Goal: Information Seeking & Learning: Learn about a topic

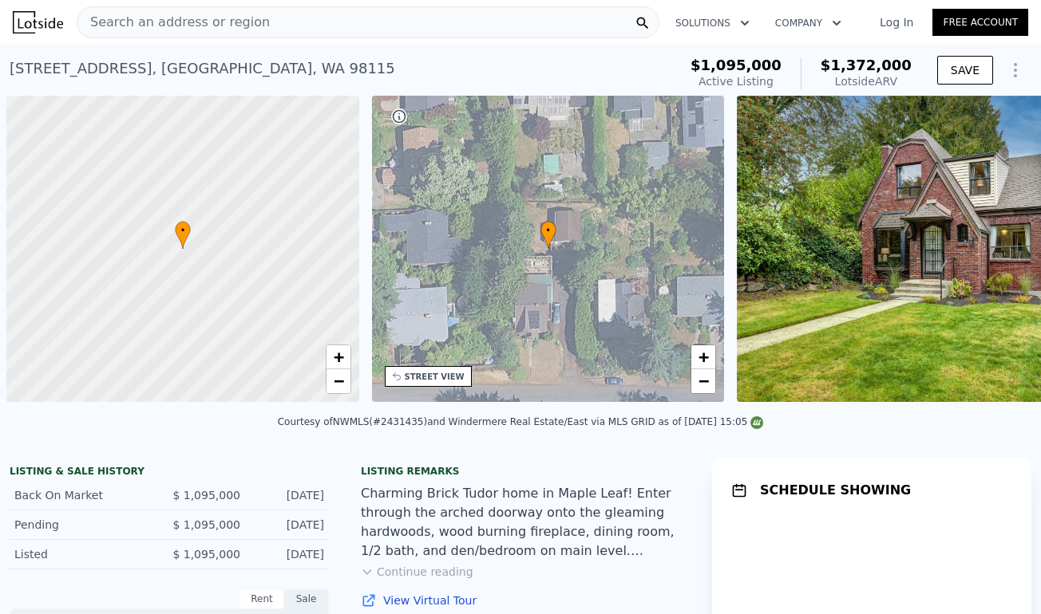
scroll to position [0, 6]
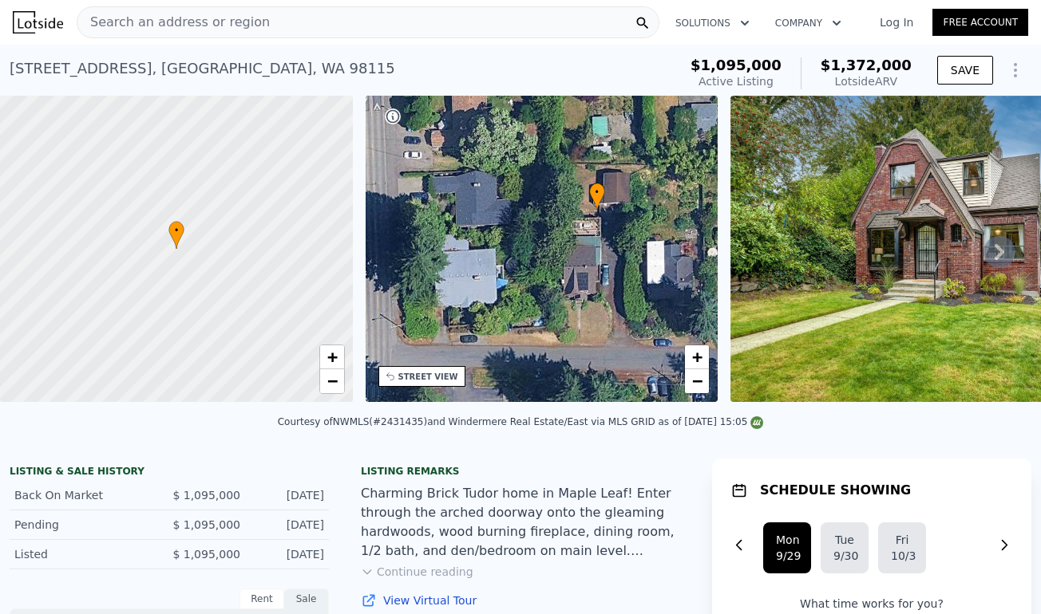
drag, startPoint x: 608, startPoint y: 240, endPoint x: 663, endPoint y: 202, distance: 67.1
click at [663, 202] on div "• + −" at bounding box center [541, 249] width 353 height 306
click at [697, 354] on span "+" at bounding box center [697, 357] width 10 height 20
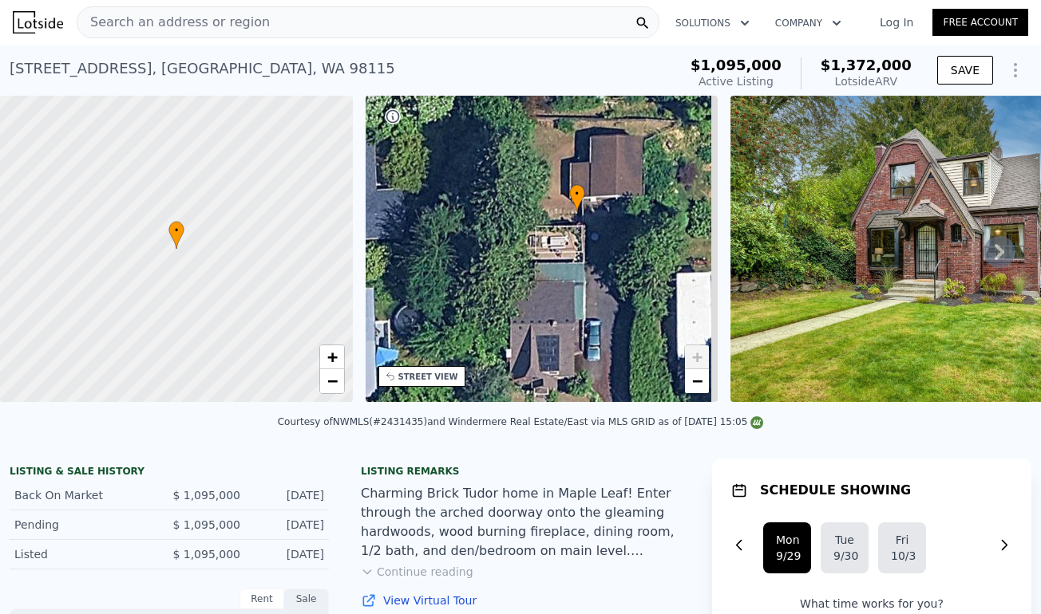
drag, startPoint x: 682, startPoint y: 267, endPoint x: 604, endPoint y: 307, distance: 88.2
click at [604, 307] on div "• + −" at bounding box center [541, 249] width 353 height 306
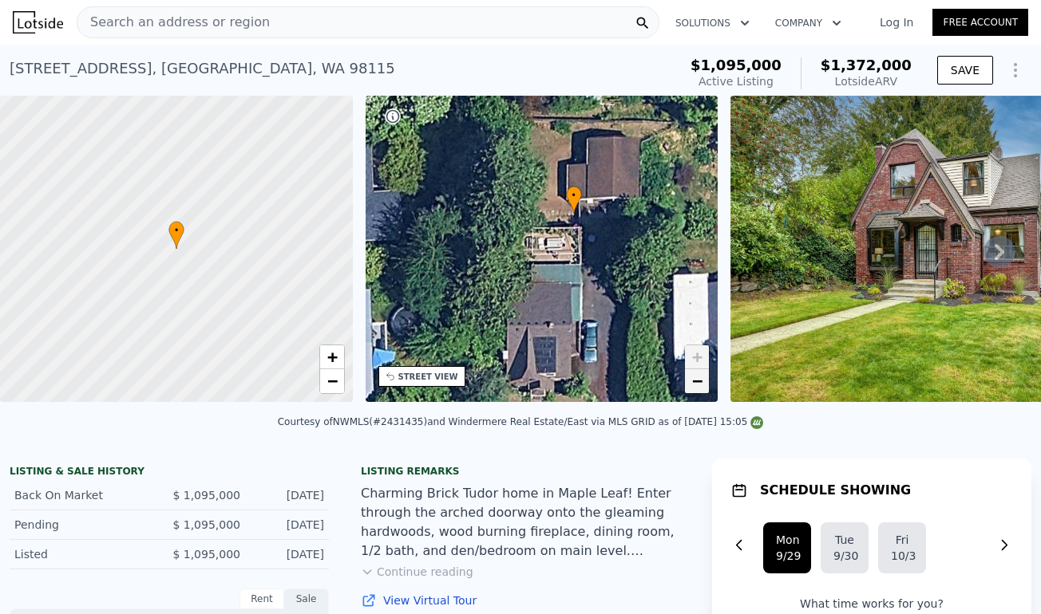
click at [701, 384] on span "−" at bounding box center [697, 381] width 10 height 20
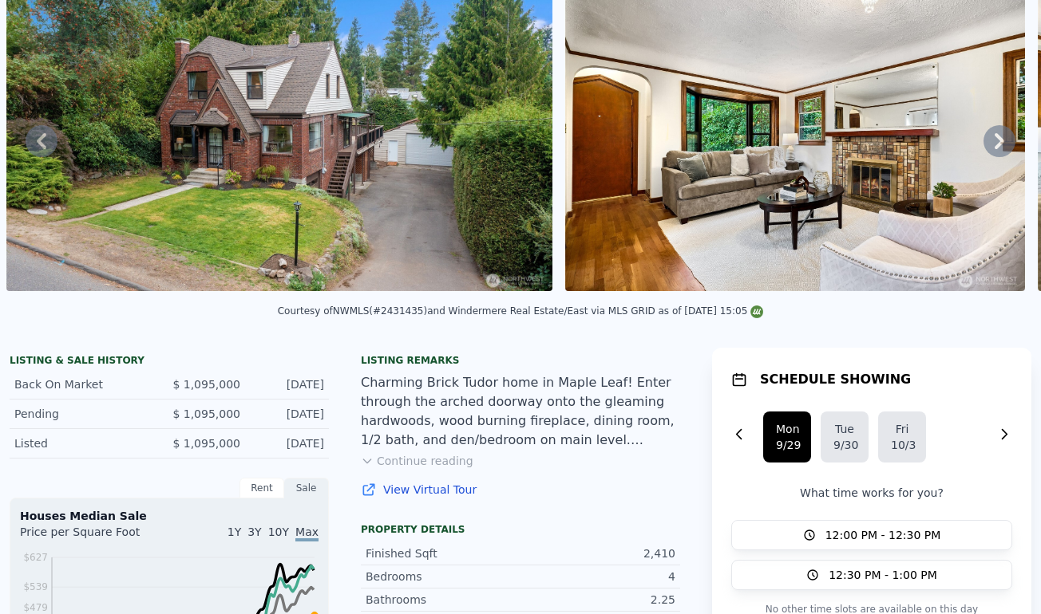
scroll to position [0, 0]
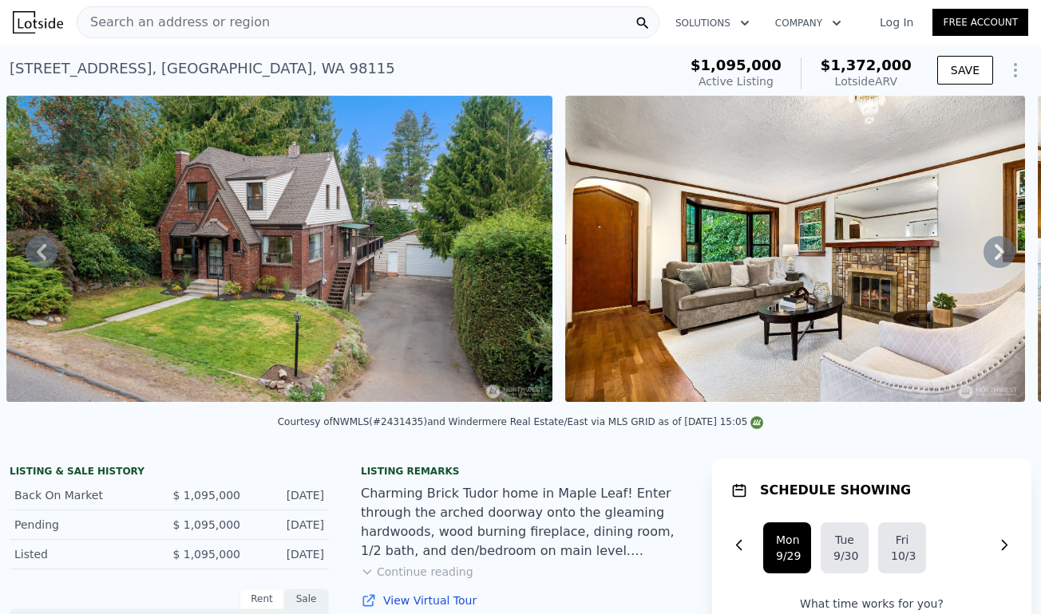
click at [646, 359] on img at bounding box center [795, 249] width 460 height 306
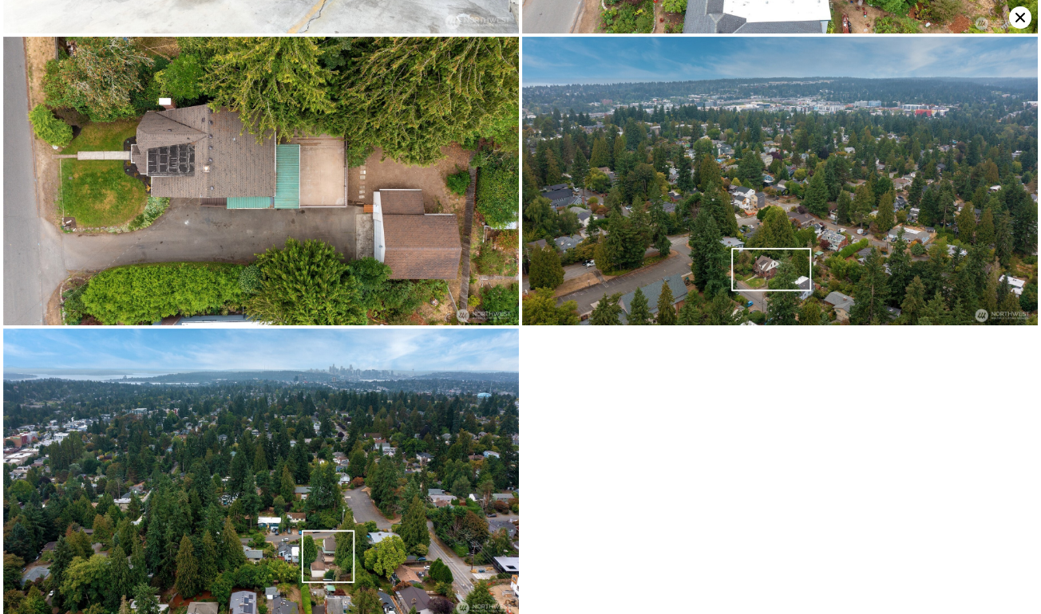
scroll to position [5060, 0]
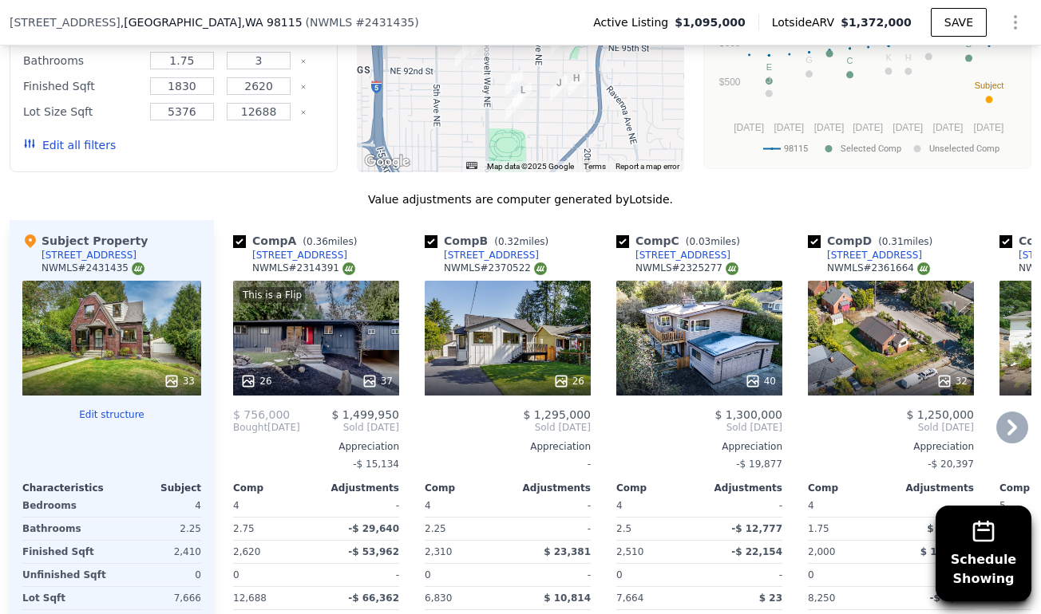
scroll to position [1786, 0]
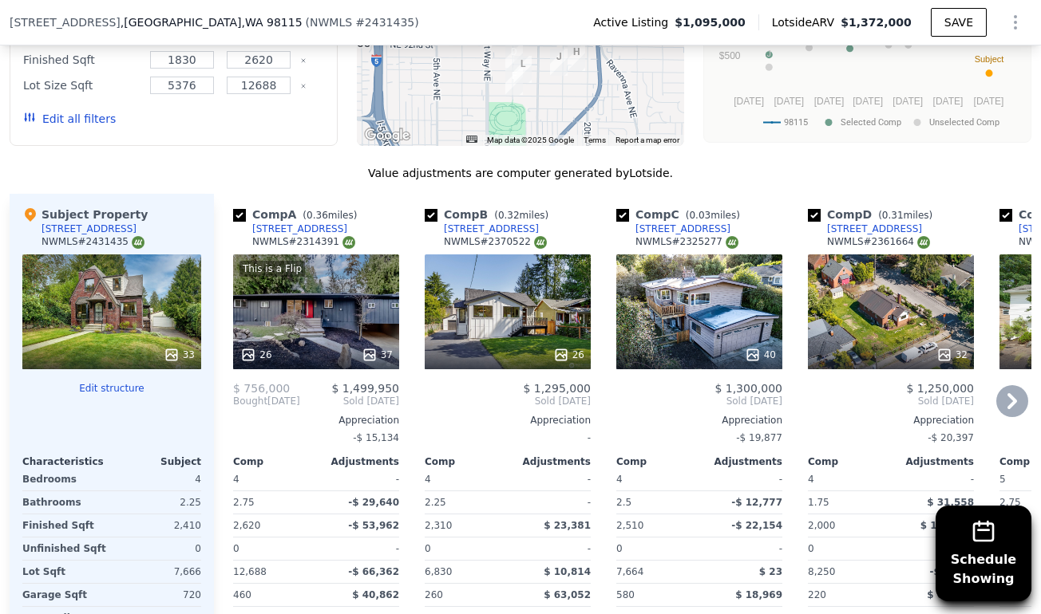
click at [349, 298] on div "This is a Flip 26 37" at bounding box center [316, 312] width 166 height 115
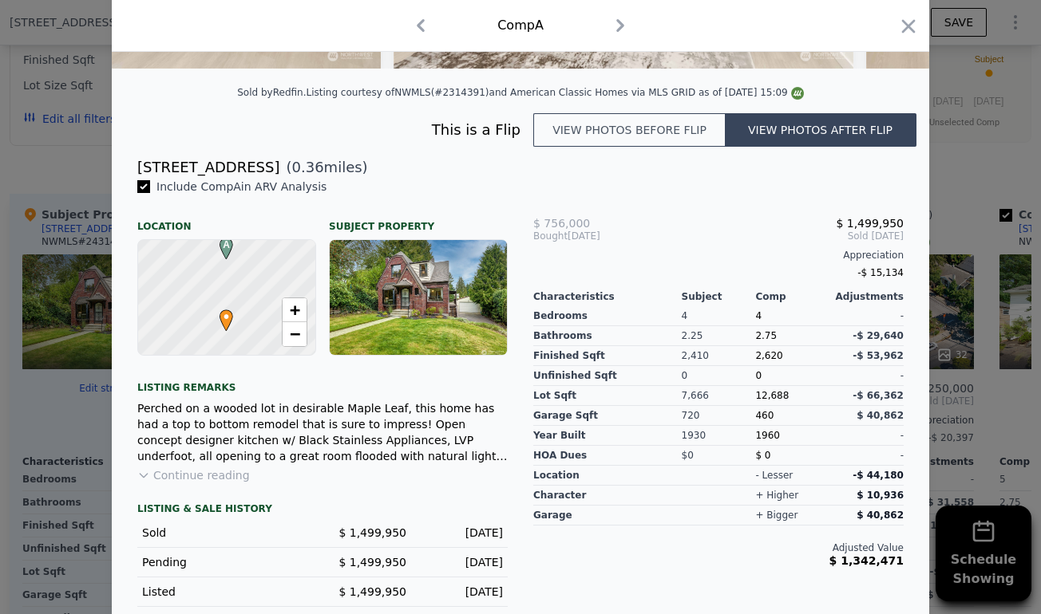
scroll to position [370, 0]
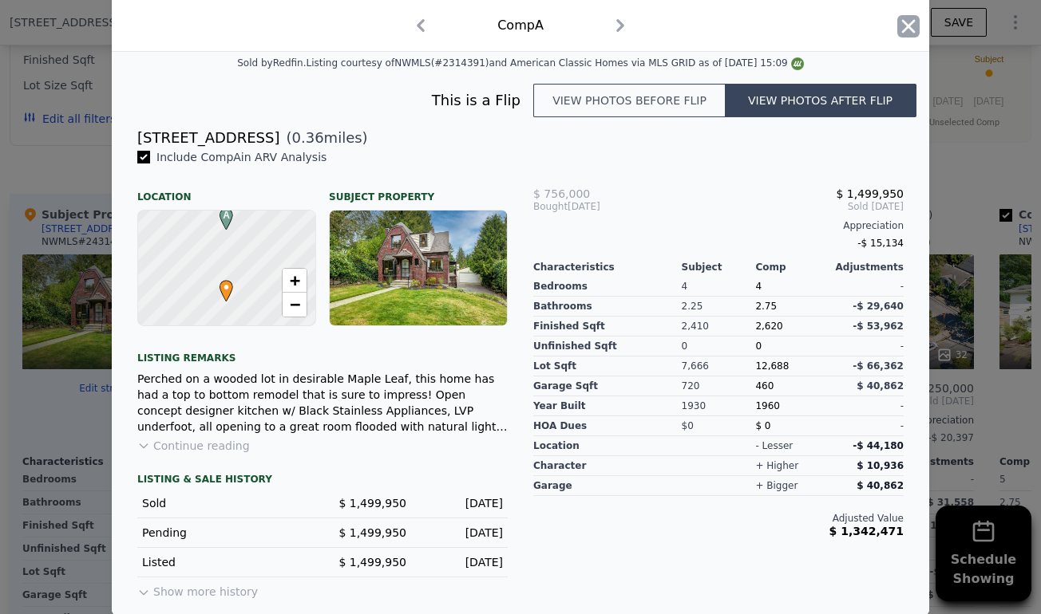
click at [910, 33] on icon "button" at bounding box center [908, 26] width 22 height 22
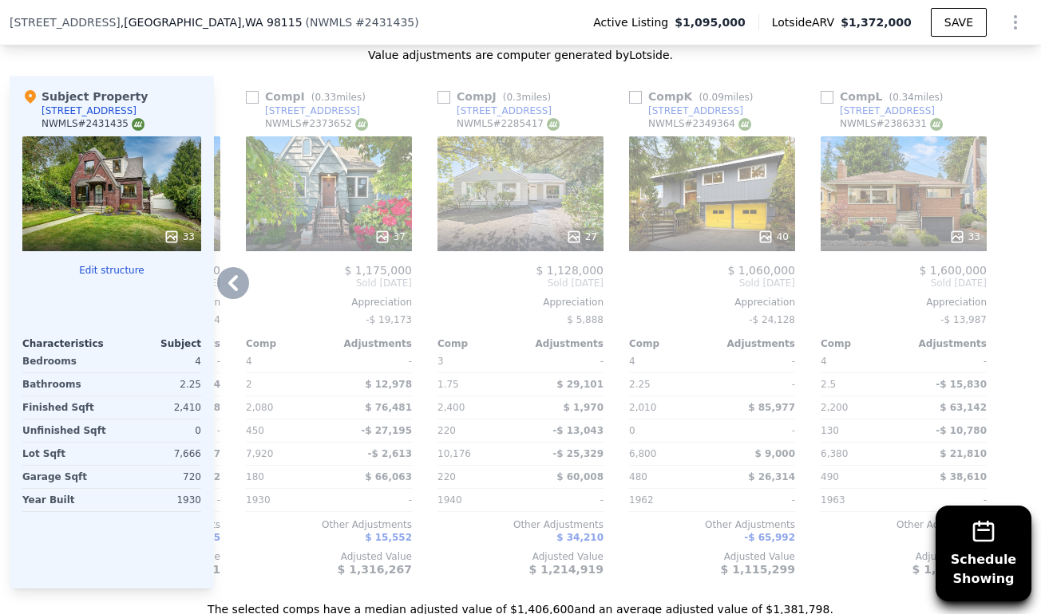
scroll to position [1912, 0]
